Goal: Task Accomplishment & Management: Use online tool/utility

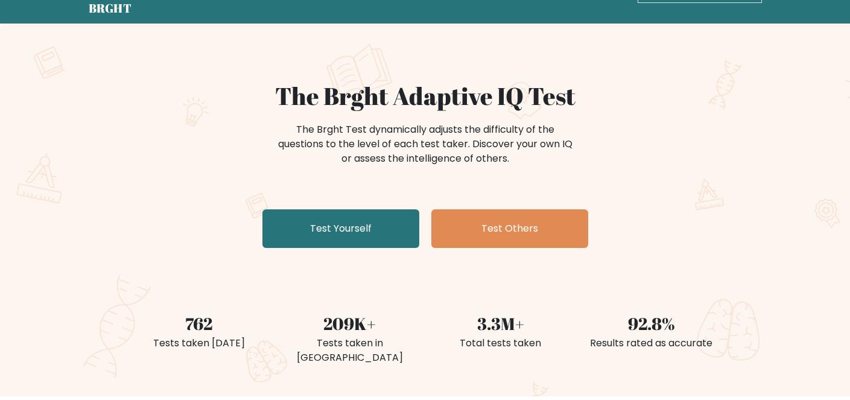
scroll to position [53, 0]
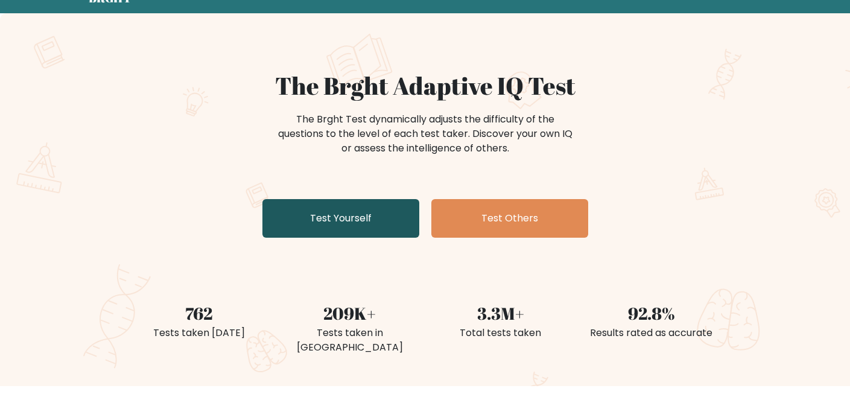
click at [344, 221] on link "Test Yourself" at bounding box center [340, 218] width 157 height 39
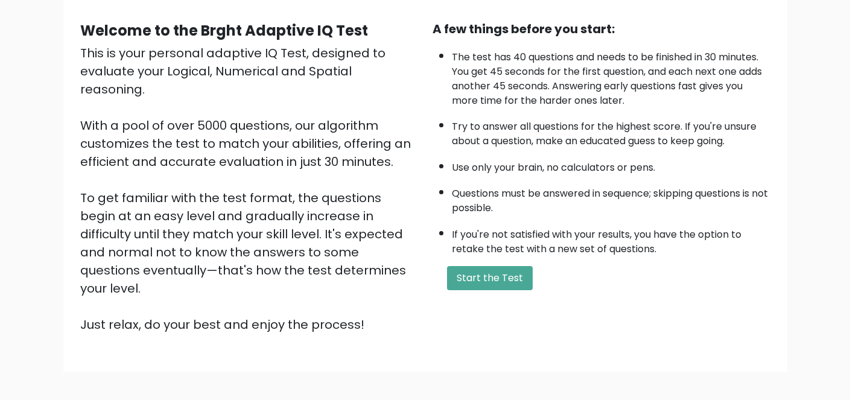
scroll to position [107, 0]
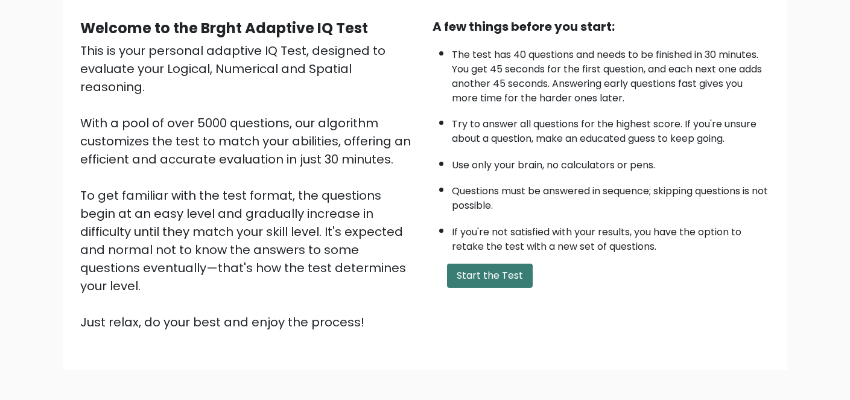
click at [475, 268] on button "Start the Test" at bounding box center [490, 276] width 86 height 24
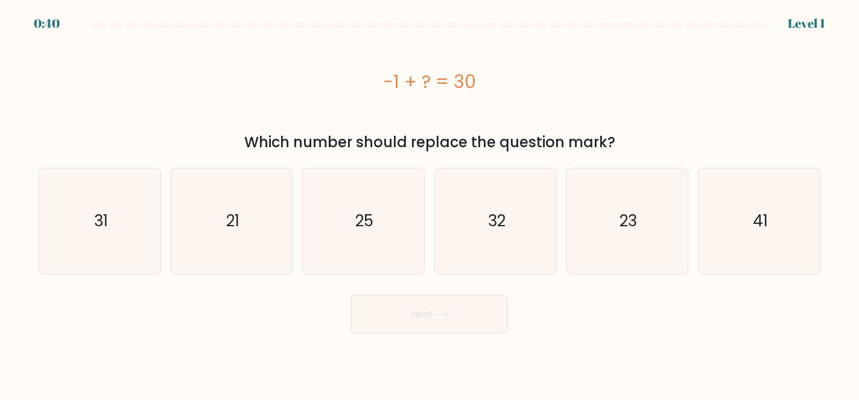
drag, startPoint x: 383, startPoint y: 83, endPoint x: 508, endPoint y: 73, distance: 125.3
click at [508, 73] on div "-1 + ? = 30" at bounding box center [430, 81] width 782 height 27
copy div "-1 + ? = 30"
click at [79, 231] on icon "31" at bounding box center [100, 221] width 106 height 106
click at [429, 203] on input "a. 31" at bounding box center [429, 201] width 1 height 3
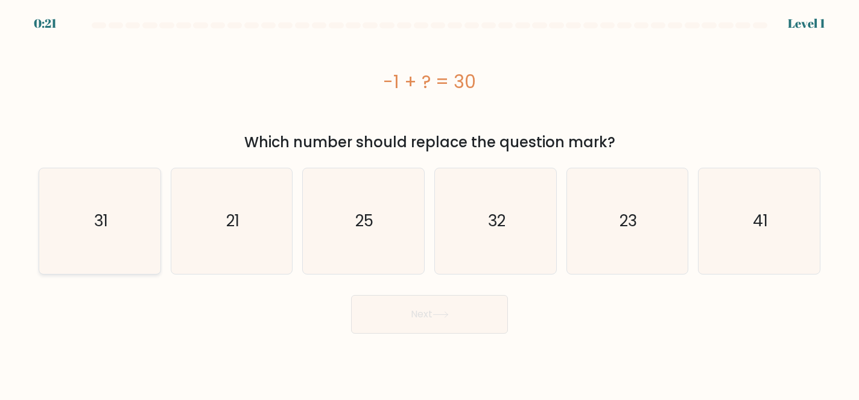
radio input "true"
click at [473, 317] on button "Next" at bounding box center [429, 314] width 157 height 39
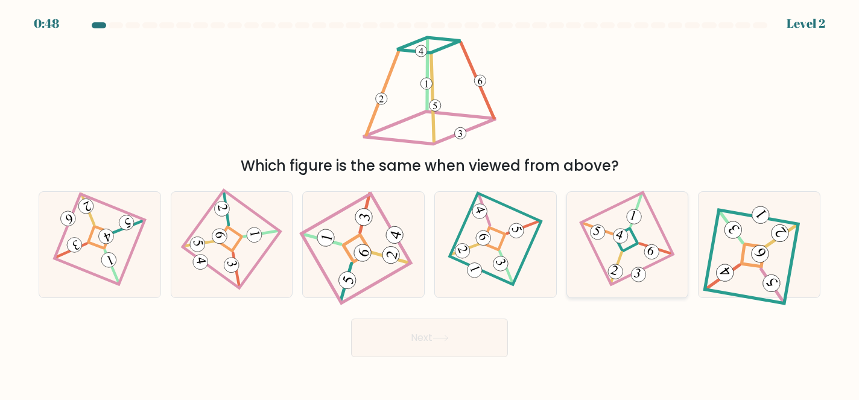
click at [618, 244] on icon at bounding box center [627, 245] width 72 height 84
click at [430, 203] on input "e." at bounding box center [429, 201] width 1 height 3
radio input "true"
click at [485, 344] on button "Next" at bounding box center [429, 337] width 157 height 39
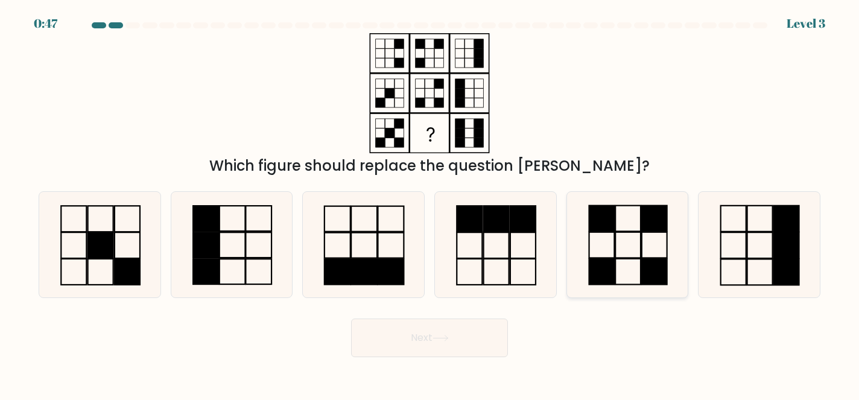
click at [650, 268] on rect at bounding box center [654, 272] width 25 height 26
click at [430, 203] on input "e." at bounding box center [429, 201] width 1 height 3
radio input "true"
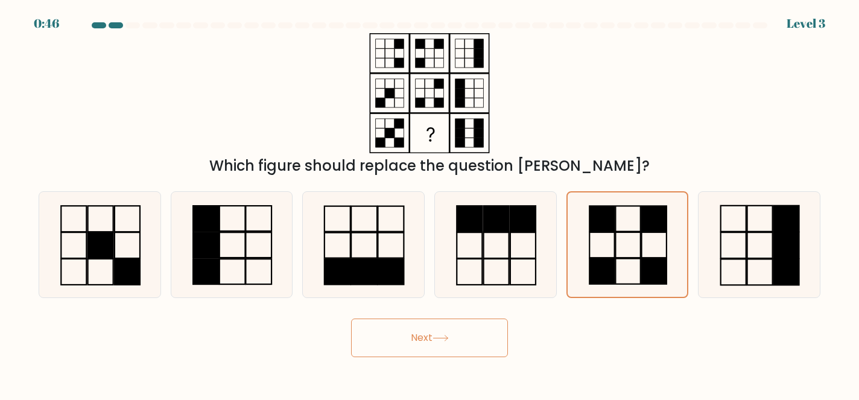
click at [446, 331] on button "Next" at bounding box center [429, 337] width 157 height 39
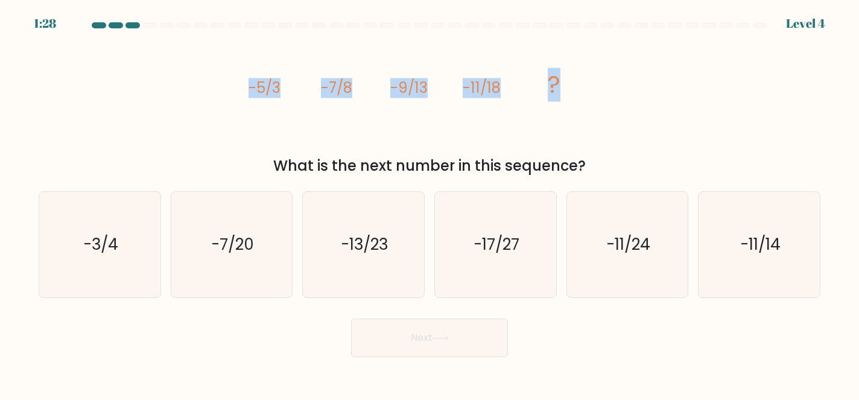
drag, startPoint x: 246, startPoint y: 87, endPoint x: 621, endPoint y: 110, distance: 375.9
click at [621, 110] on div "image/svg+xml -5/3 -7/8 -9/13 -11/18 ? What is the next number in this sequence?" at bounding box center [429, 105] width 796 height 144
copy g "-5/3 -7/8 -9/13 -11/18 ?"
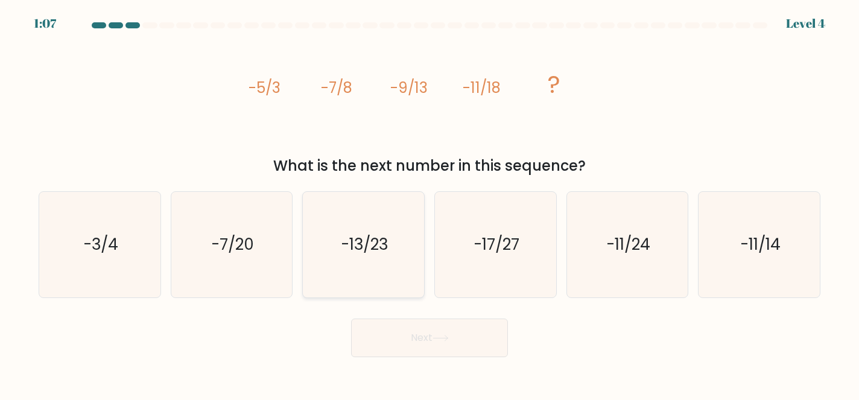
click at [376, 261] on icon "-13/23" at bounding box center [364, 245] width 106 height 106
click at [429, 203] on input "c. -13/23" at bounding box center [429, 201] width 1 height 3
radio input "true"
click at [418, 326] on button "Next" at bounding box center [429, 337] width 157 height 39
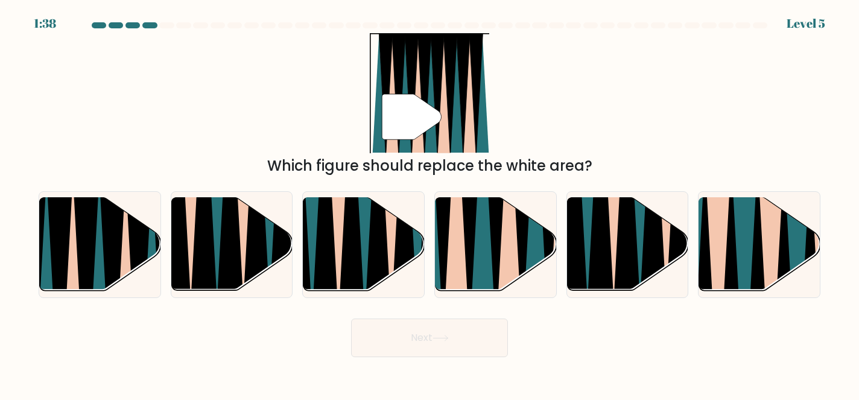
drag, startPoint x: 352, startPoint y: 109, endPoint x: 438, endPoint y: 106, distance: 86.3
click at [438, 106] on div "" Which figure should replace the white area?" at bounding box center [429, 105] width 796 height 144
click at [469, 257] on icon at bounding box center [469, 196] width 27 height 242
click at [430, 203] on input "d." at bounding box center [429, 201] width 1 height 3
radio input "true"
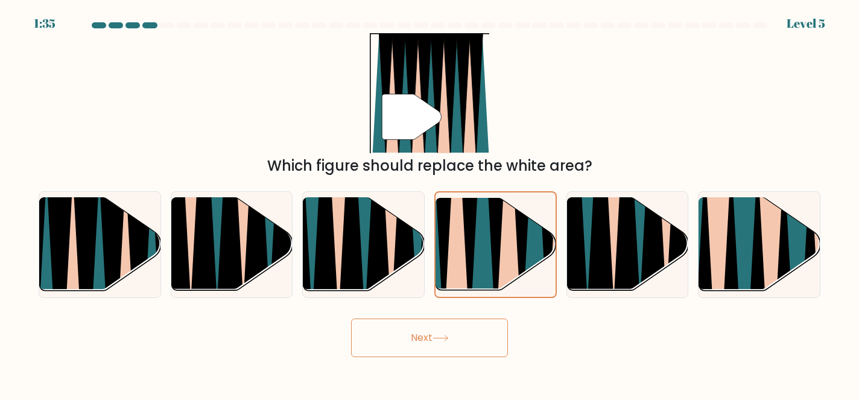
click at [444, 342] on button "Next" at bounding box center [429, 337] width 157 height 39
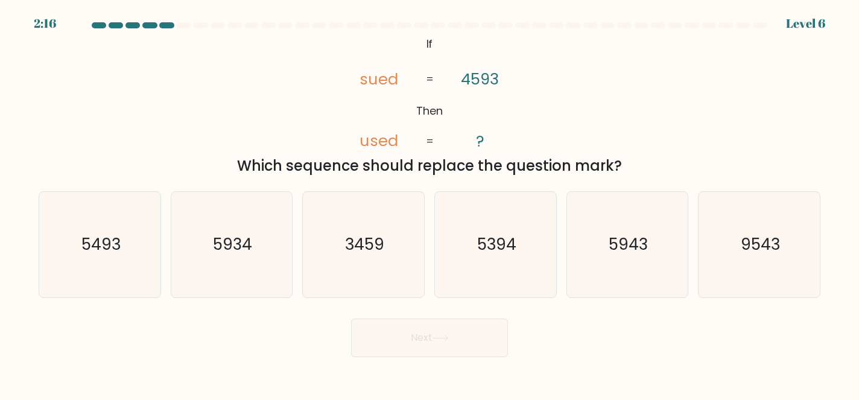
drag, startPoint x: 376, startPoint y: 48, endPoint x: 674, endPoint y: 175, distance: 324.3
click at [674, 175] on div "@import url('https://fonts.googleapis.com/css?family=Abril+Fatface:400,100,100i…" at bounding box center [429, 105] width 796 height 144
copy div "ed used 4593 ? = = Which sequence should replace the question mark?"
click at [314, 74] on div "@import url('https://fonts.googleapis.com/css?family=Abril+Fatface:400,100,100i…" at bounding box center [429, 105] width 796 height 144
drag, startPoint x: 399, startPoint y: 38, endPoint x: 622, endPoint y: 164, distance: 256.3
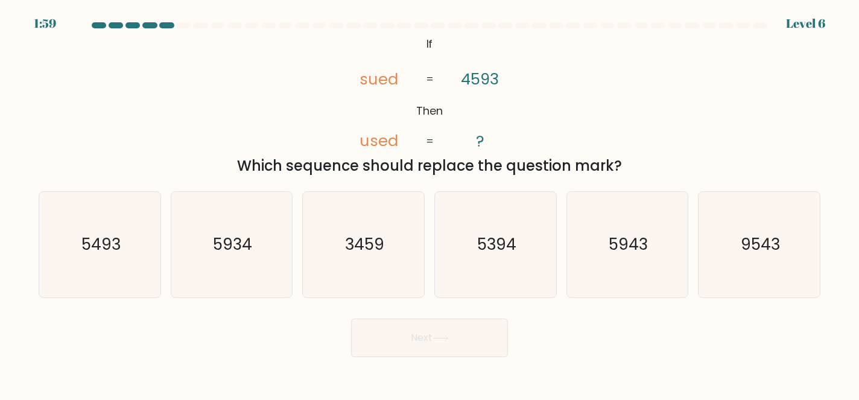
click at [622, 164] on div "@import url('https://fonts.googleapis.com/css?family=Abril+Fatface:400,100,100i…" at bounding box center [429, 105] width 796 height 144
copy div "If Then sued used 4593 ? = = Which sequence should replace the question mark?"
click at [116, 277] on icon "5493" at bounding box center [100, 245] width 106 height 106
click at [429, 203] on input "a. 5493" at bounding box center [429, 201] width 1 height 3
radio input "true"
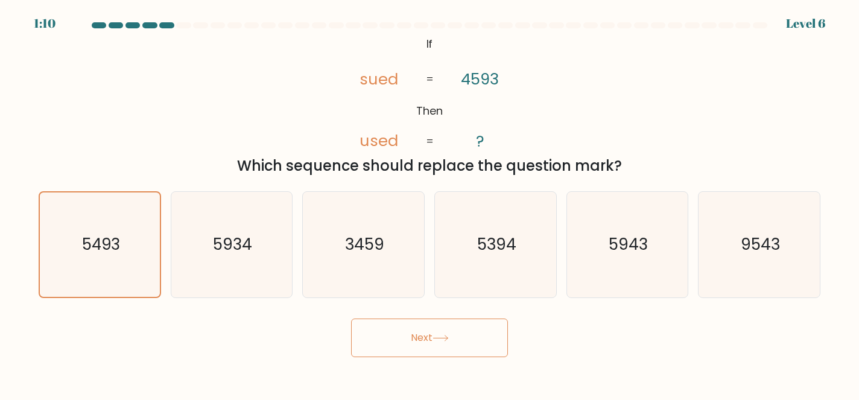
click at [417, 349] on button "Next" at bounding box center [429, 337] width 157 height 39
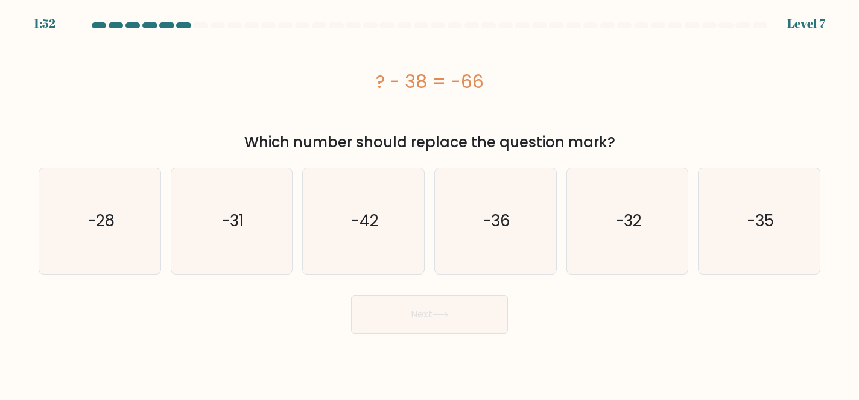
drag, startPoint x: 363, startPoint y: 84, endPoint x: 487, endPoint y: 75, distance: 125.2
click at [487, 75] on div "? - 38 = -66" at bounding box center [430, 81] width 782 height 27
copy div "? - 38 = -66"
click at [109, 237] on icon "-28" at bounding box center [100, 221] width 106 height 106
click at [429, 203] on input "a. -28" at bounding box center [429, 201] width 1 height 3
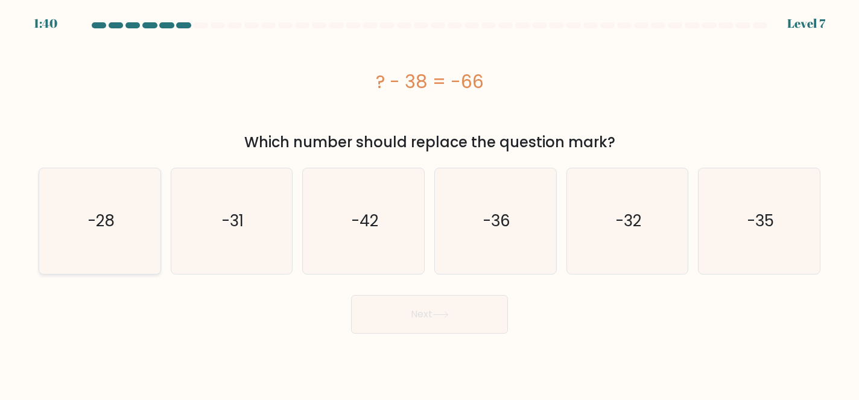
radio input "true"
click at [393, 306] on button "Next" at bounding box center [429, 314] width 157 height 39
click at [409, 311] on button "Next" at bounding box center [429, 314] width 157 height 39
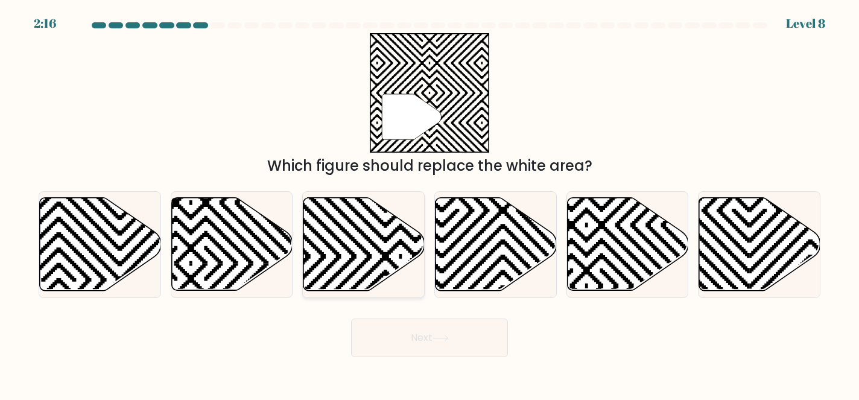
click at [387, 212] on icon at bounding box center [363, 244] width 121 height 93
click at [429, 203] on input "c." at bounding box center [429, 201] width 1 height 3
radio input "true"
click at [413, 340] on button "Next" at bounding box center [429, 337] width 157 height 39
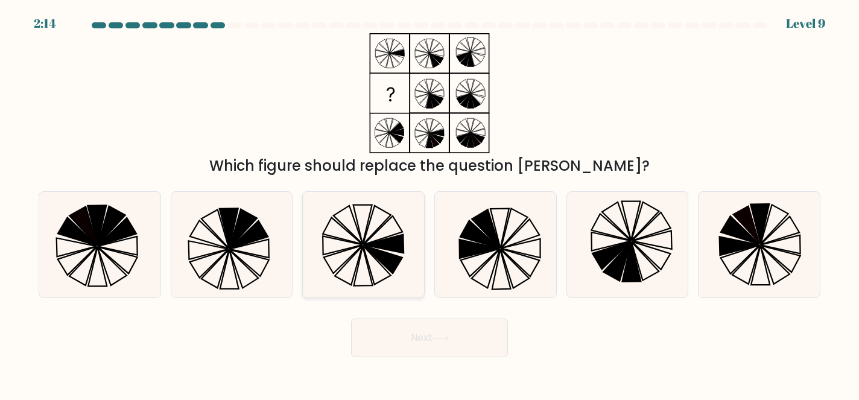
click at [379, 277] on icon at bounding box center [364, 245] width 106 height 106
click at [429, 203] on input "c." at bounding box center [429, 201] width 1 height 3
radio input "true"
click at [411, 334] on button "Next" at bounding box center [429, 337] width 157 height 39
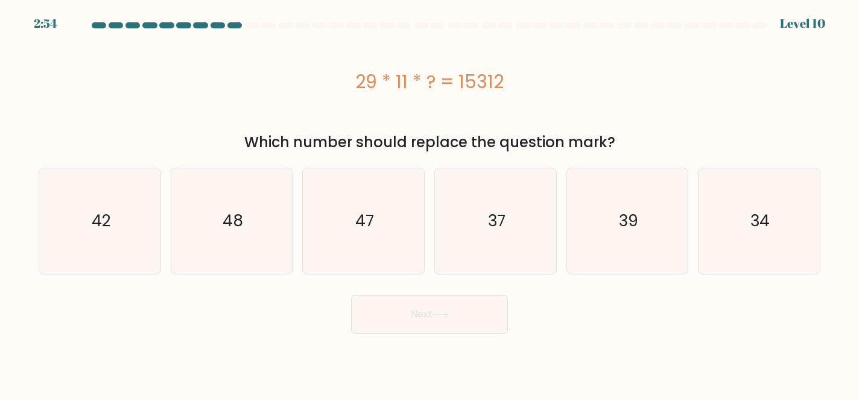
drag, startPoint x: 356, startPoint y: 86, endPoint x: 515, endPoint y: 91, distance: 158.1
click at [515, 91] on div "29 * 11 * ? = 15312" at bounding box center [430, 81] width 782 height 27
copy div "29 * 11 * ? = 15312"
click at [222, 201] on icon "48" at bounding box center [232, 221] width 106 height 106
click at [429, 201] on input "b. 48" at bounding box center [429, 201] width 1 height 3
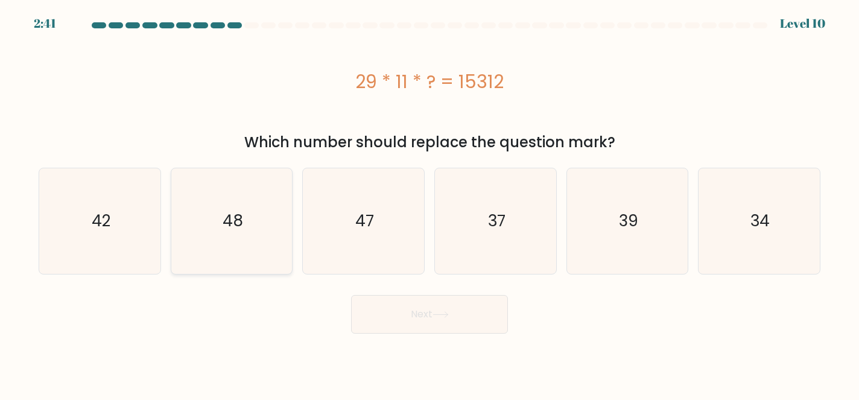
radio input "true"
click at [422, 323] on button "Next" at bounding box center [429, 314] width 157 height 39
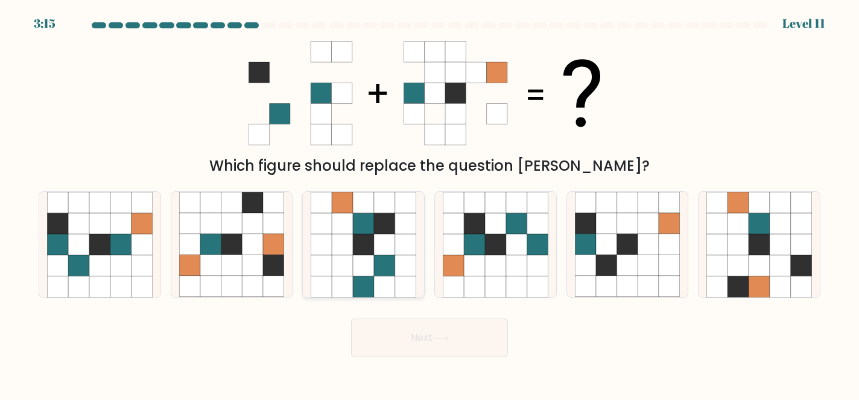
click at [362, 242] on icon at bounding box center [363, 244] width 21 height 21
click at [429, 203] on input "c." at bounding box center [429, 201] width 1 height 3
radio input "true"
click at [393, 329] on button "Next" at bounding box center [429, 337] width 157 height 39
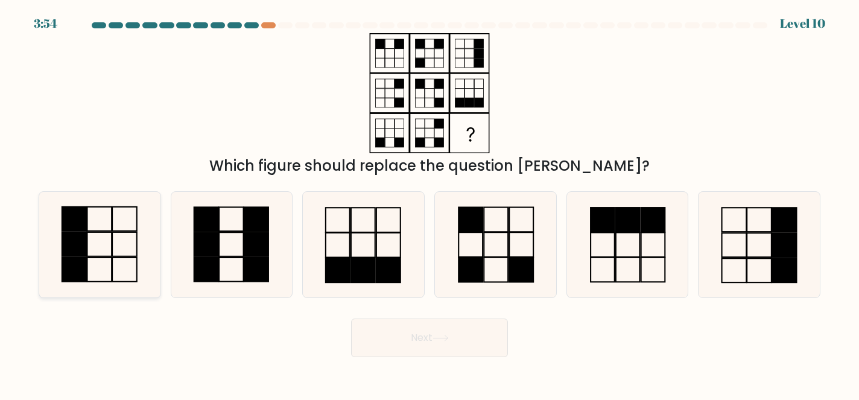
click at [69, 222] on rect at bounding box center [74, 219] width 25 height 24
click at [429, 203] on input "a." at bounding box center [429, 201] width 1 height 3
radio input "true"
click at [417, 347] on button "Next" at bounding box center [429, 337] width 157 height 39
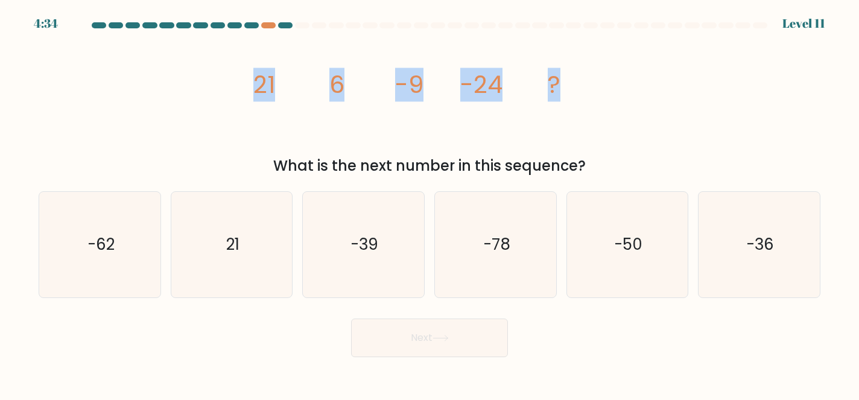
drag, startPoint x: 253, startPoint y: 95, endPoint x: 603, endPoint y: 98, distance: 349.9
click at [603, 98] on icon "image/svg+xml 21 6 -9 -24 ?" at bounding box center [430, 93] width 362 height 120
copy g "21 6 -9 -24 ?"
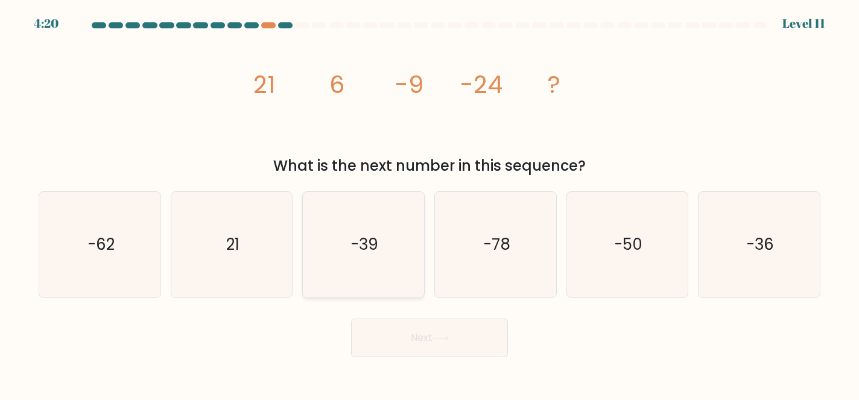
click at [390, 276] on icon "-39" at bounding box center [364, 245] width 106 height 106
click at [429, 203] on input "c. -39" at bounding box center [429, 201] width 1 height 3
radio input "true"
click at [426, 341] on button "Next" at bounding box center [429, 337] width 157 height 39
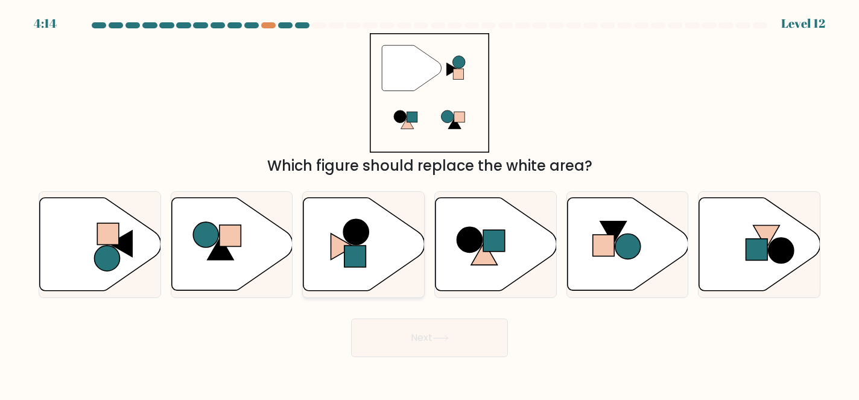
click at [331, 247] on icon at bounding box center [342, 246] width 23 height 26
click at [429, 203] on input "c." at bounding box center [429, 201] width 1 height 3
radio input "true"
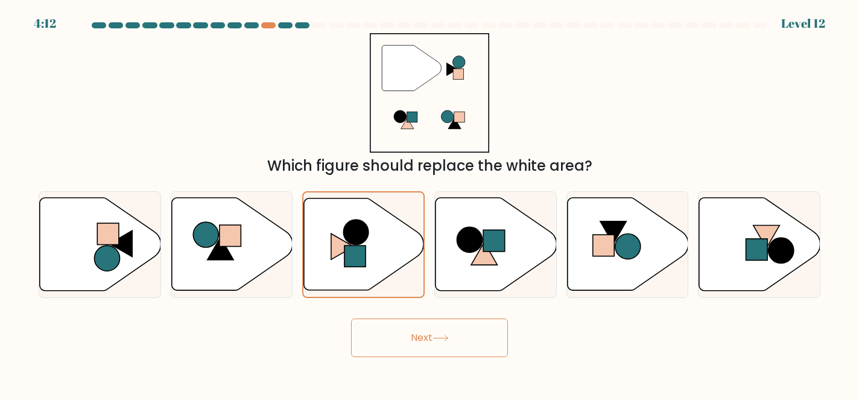
click at [455, 338] on button "Next" at bounding box center [429, 337] width 157 height 39
click at [416, 340] on button "Next" at bounding box center [429, 337] width 157 height 39
click at [409, 332] on button "Next" at bounding box center [429, 337] width 157 height 39
click at [360, 231] on circle at bounding box center [356, 232] width 25 height 25
click at [429, 203] on input "c." at bounding box center [429, 201] width 1 height 3
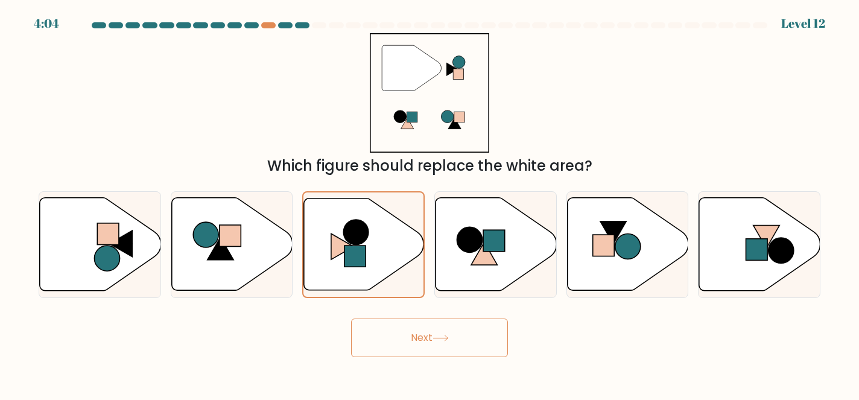
click at [436, 342] on button "Next" at bounding box center [429, 337] width 157 height 39
click at [423, 332] on button "Next" at bounding box center [429, 337] width 157 height 39
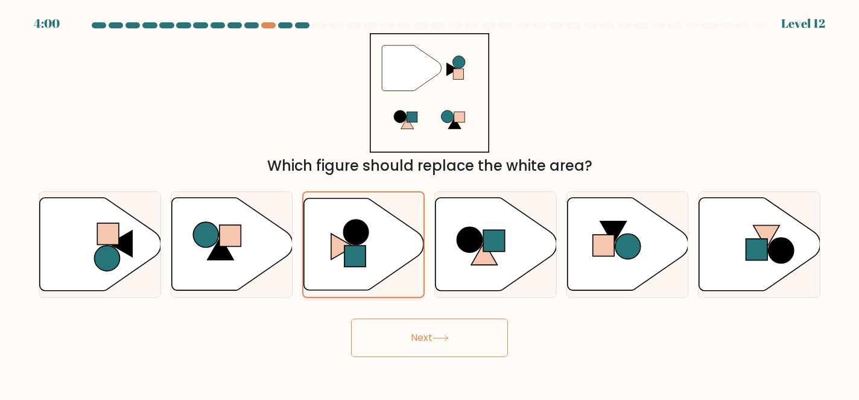
click at [357, 245] on icon at bounding box center [364, 244] width 120 height 92
click at [429, 203] on input "c." at bounding box center [429, 201] width 1 height 3
click at [257, 246] on icon at bounding box center [231, 244] width 121 height 93
click at [429, 203] on input "b." at bounding box center [429, 201] width 1 height 3
radio input "true"
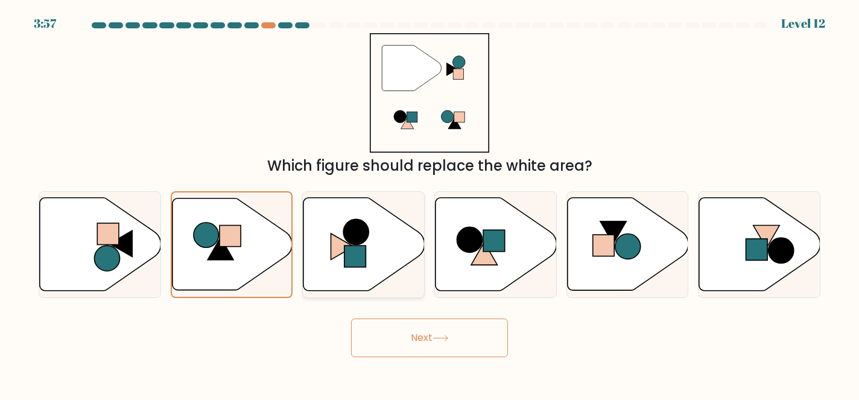
click at [356, 243] on circle at bounding box center [355, 231] width 25 height 25
click at [429, 203] on input "c." at bounding box center [429, 201] width 1 height 3
radio input "true"
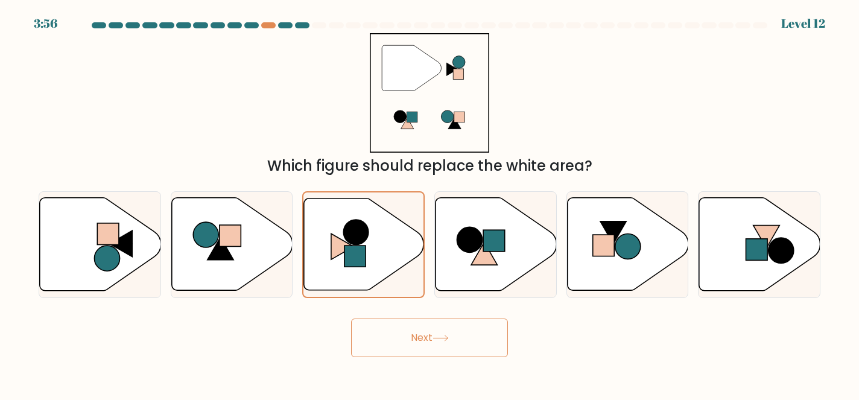
click at [418, 346] on button "Next" at bounding box center [429, 337] width 157 height 39
click at [418, 345] on button "Next" at bounding box center [429, 337] width 157 height 39
click at [349, 249] on rect at bounding box center [354, 256] width 21 height 21
click at [429, 203] on input "c." at bounding box center [429, 201] width 1 height 3
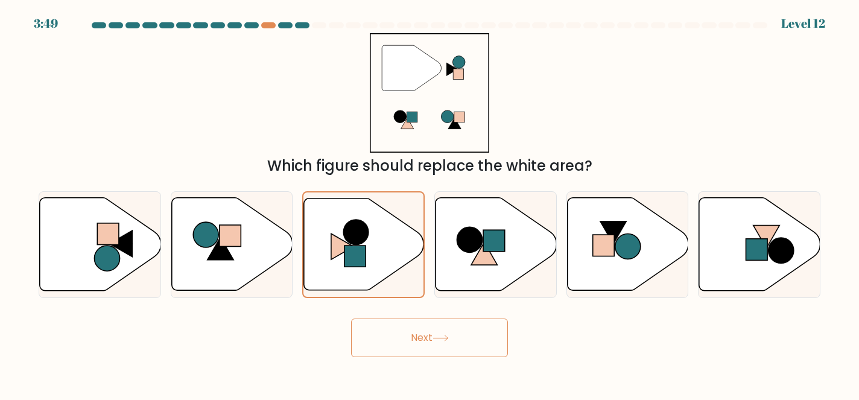
click at [435, 339] on icon at bounding box center [441, 338] width 16 height 7
click at [459, 247] on circle at bounding box center [469, 239] width 25 height 25
click at [430, 203] on input "d." at bounding box center [429, 201] width 1 height 3
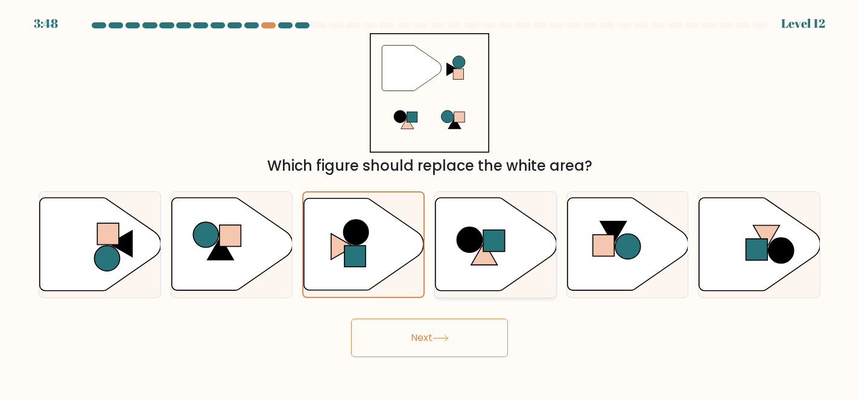
radio input "true"
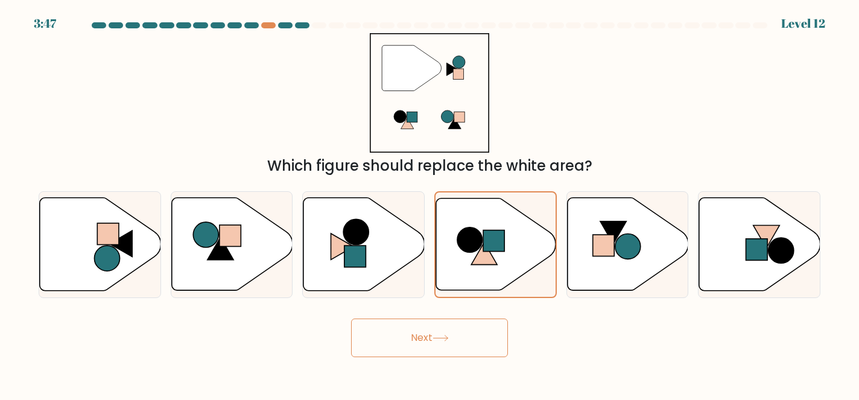
click at [455, 328] on button "Next" at bounding box center [429, 337] width 157 height 39
click at [370, 271] on icon at bounding box center [363, 244] width 121 height 93
click at [429, 203] on input "c." at bounding box center [429, 201] width 1 height 3
radio input "true"
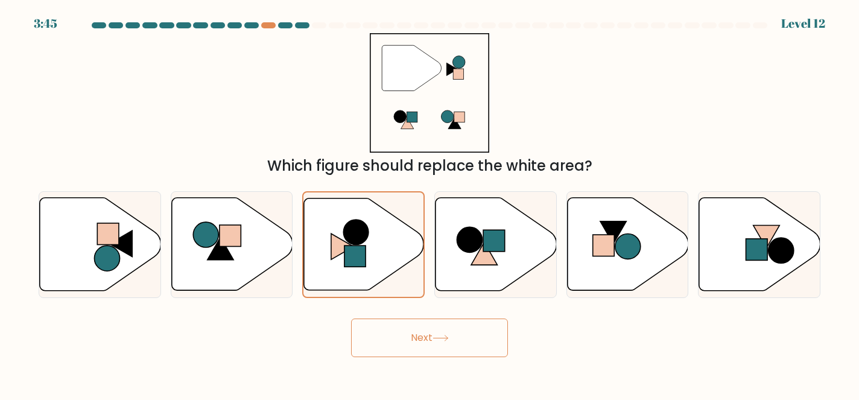
click at [420, 332] on button "Next" at bounding box center [429, 337] width 157 height 39
click at [419, 332] on button "Next" at bounding box center [429, 337] width 157 height 39
click at [417, 332] on button "Next" at bounding box center [429, 337] width 157 height 39
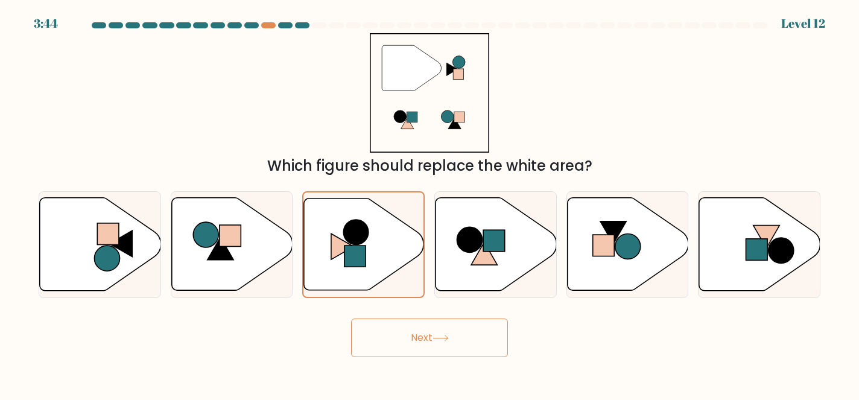
click at [418, 146] on icon """ at bounding box center [430, 93] width 120 height 120
click at [419, 349] on button "Next" at bounding box center [429, 337] width 157 height 39
click at [393, 78] on icon at bounding box center [412, 68] width 60 height 46
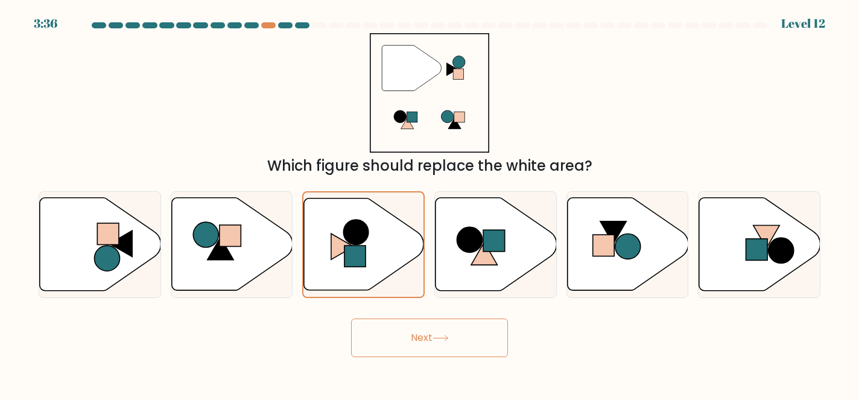
click at [442, 333] on button "Next" at bounding box center [429, 337] width 157 height 39
click at [385, 41] on icon """ at bounding box center [430, 93] width 120 height 120
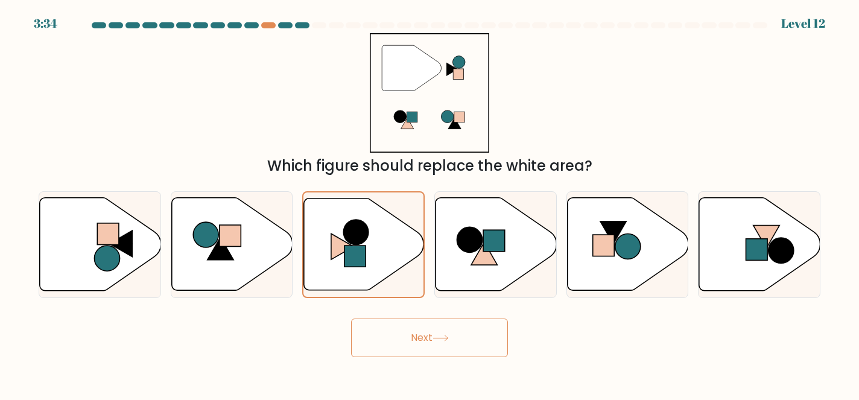
click at [404, 103] on icon """ at bounding box center [430, 93] width 120 height 120
click at [413, 331] on button "Next" at bounding box center [429, 337] width 157 height 39
click at [390, 270] on icon at bounding box center [364, 244] width 120 height 92
click at [429, 203] on input "c." at bounding box center [429, 201] width 1 height 3
click at [471, 341] on button "Next" at bounding box center [429, 337] width 157 height 39
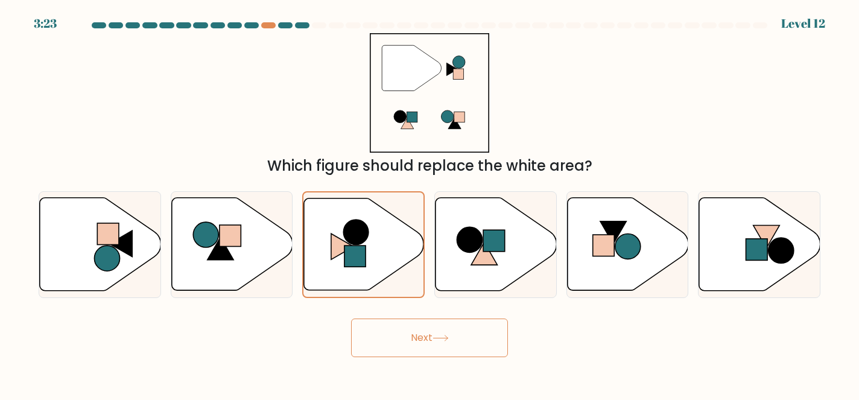
click at [471, 338] on button "Next" at bounding box center [429, 337] width 157 height 39
click at [427, 95] on icon """ at bounding box center [430, 93] width 120 height 120
click at [410, 55] on icon at bounding box center [412, 68] width 60 height 46
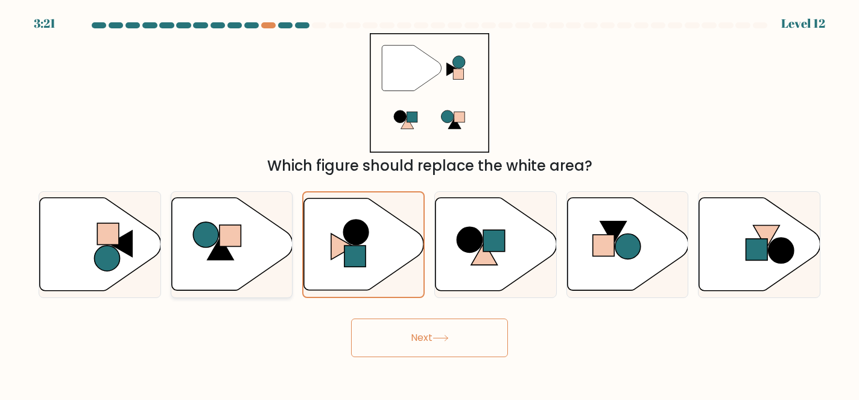
click at [258, 228] on icon at bounding box center [231, 244] width 121 height 93
click at [429, 203] on input "b." at bounding box center [429, 201] width 1 height 3
radio input "true"
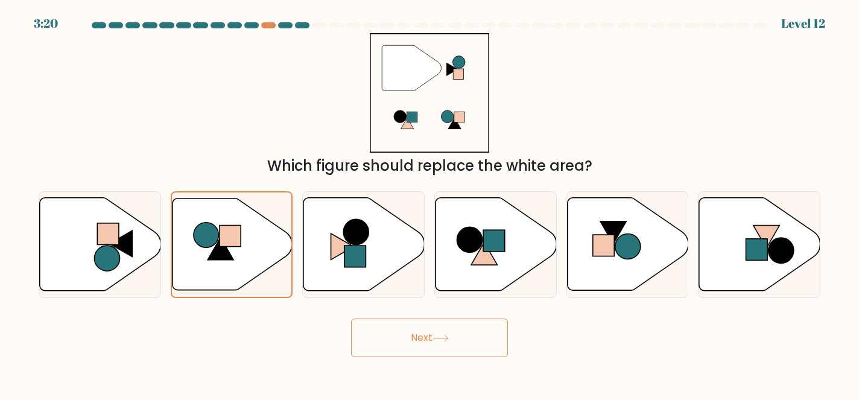
click at [429, 329] on button "Next" at bounding box center [429, 337] width 157 height 39
click at [372, 264] on icon at bounding box center [363, 244] width 121 height 93
click at [429, 203] on input "c." at bounding box center [429, 201] width 1 height 3
radio input "true"
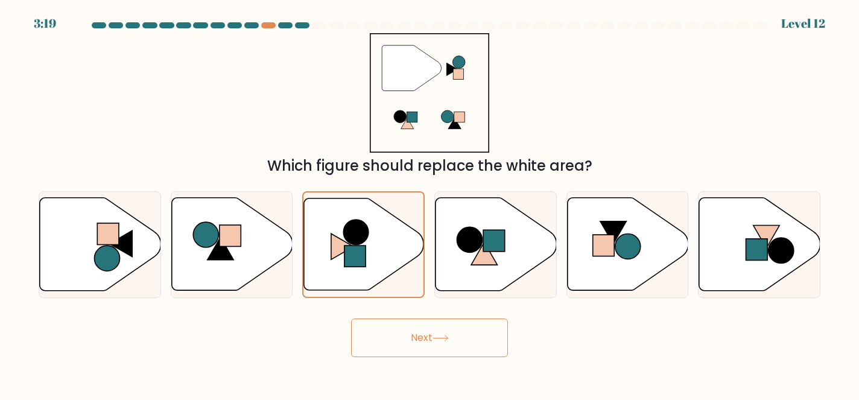
click at [415, 332] on button "Next" at bounding box center [429, 337] width 157 height 39
click at [414, 331] on button "Next" at bounding box center [429, 337] width 157 height 39
